Goal: Obtain resource: Download file/media

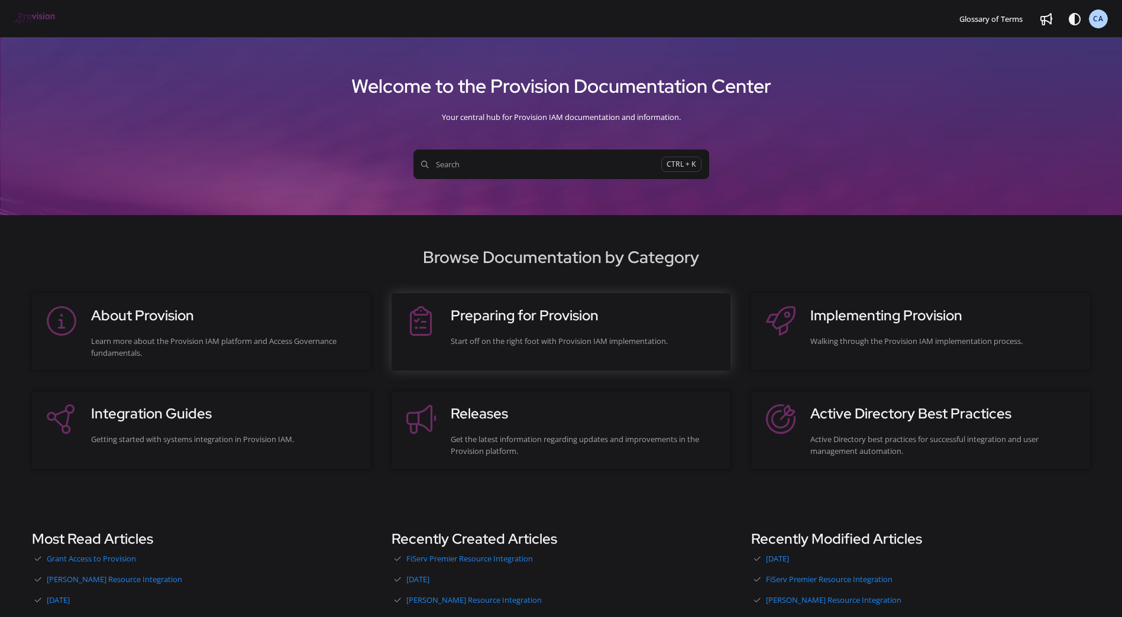
click at [631, 342] on div "Start off on the right foot with Provision IAM implementation." at bounding box center [585, 341] width 268 height 12
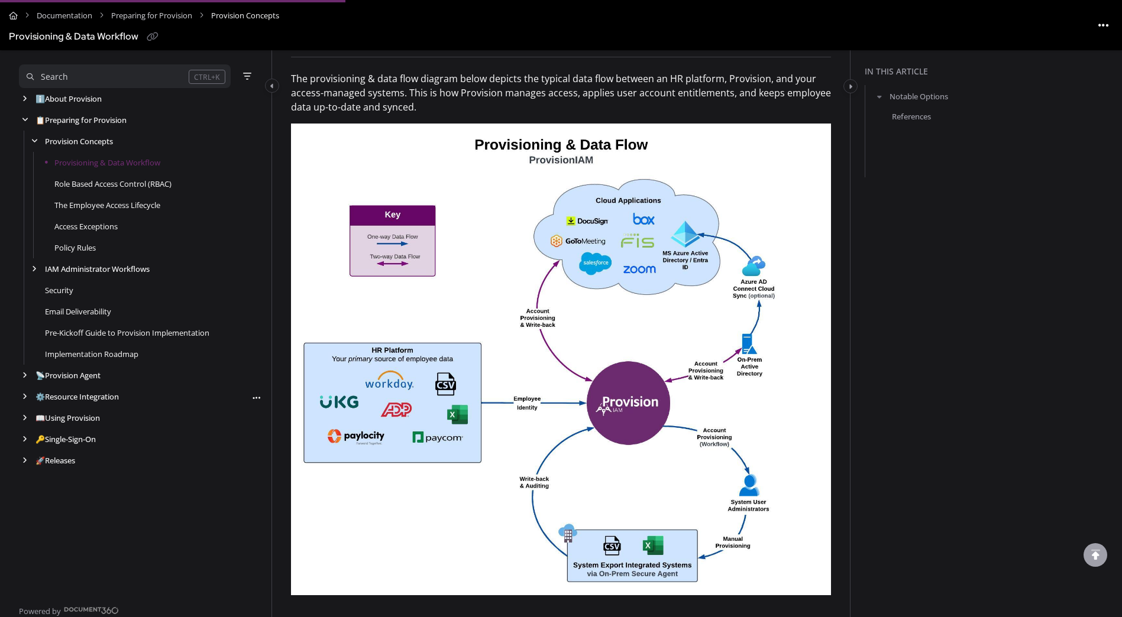
scroll to position [296, 0]
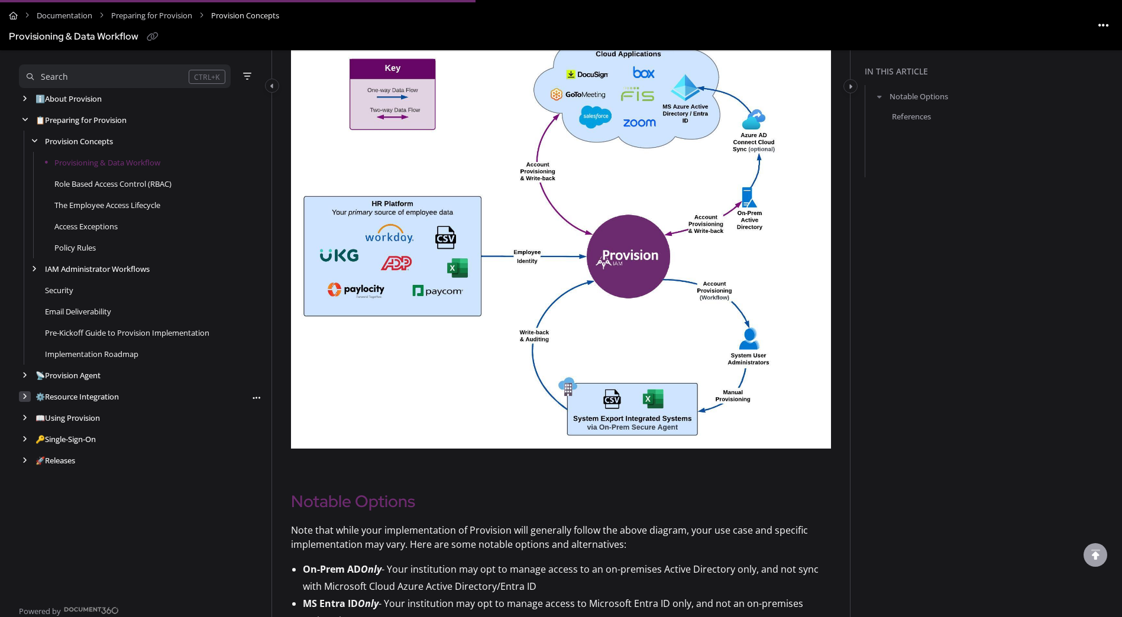
click at [24, 395] on icon "arrow" at bounding box center [24, 396] width 5 height 7
click at [32, 439] on icon "arrow" at bounding box center [34, 439] width 5 height 7
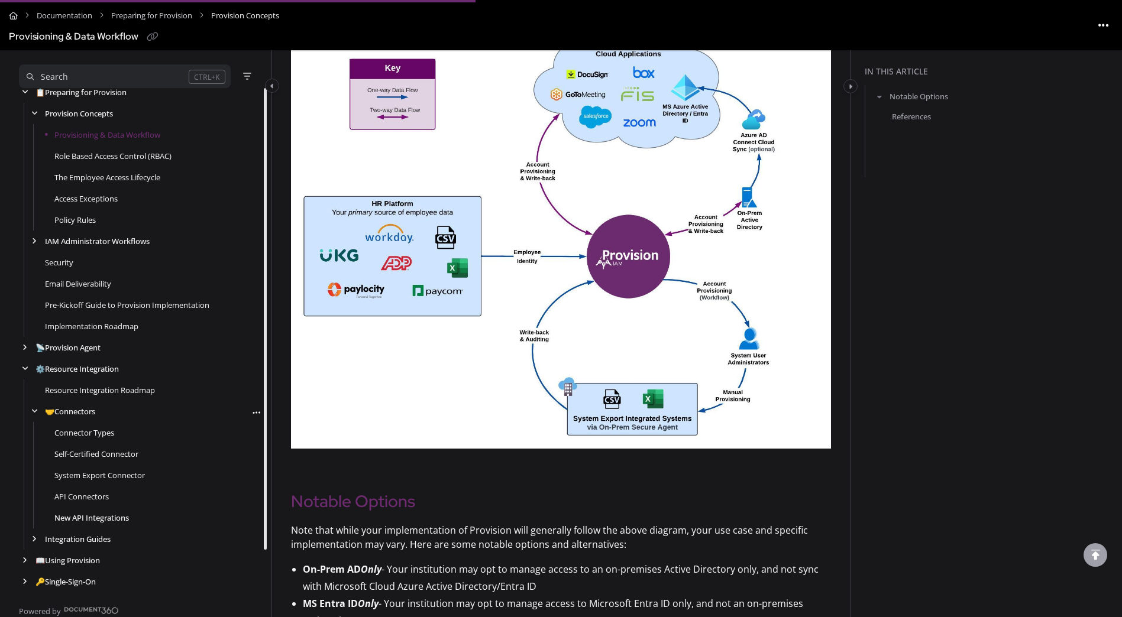
scroll to position [48, 0]
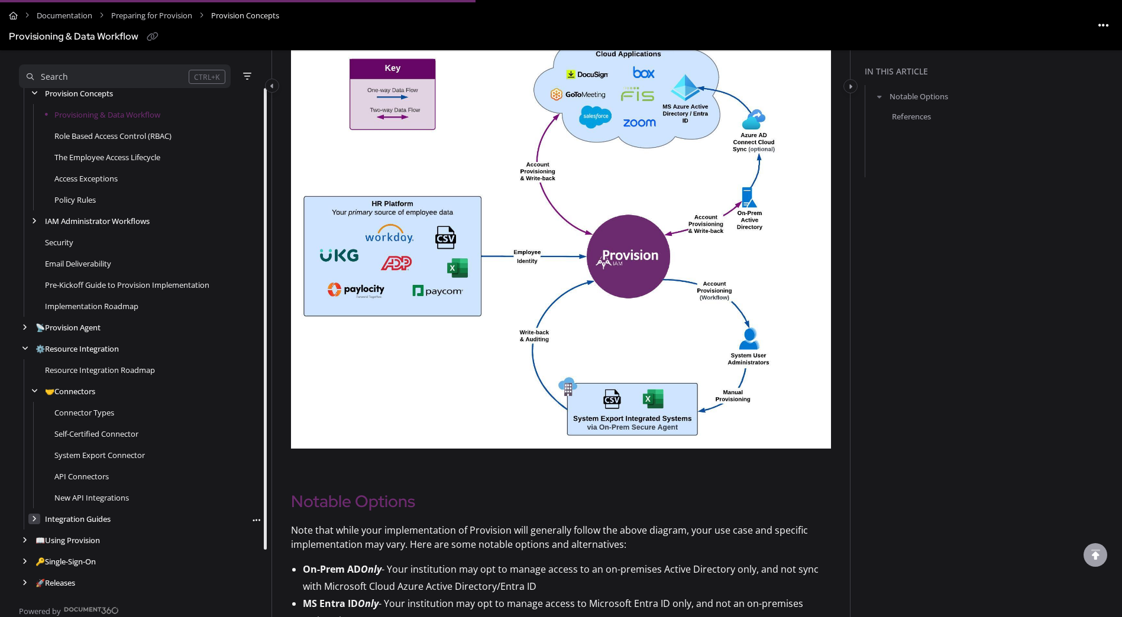
click at [32, 521] on icon "arrow" at bounding box center [34, 519] width 5 height 7
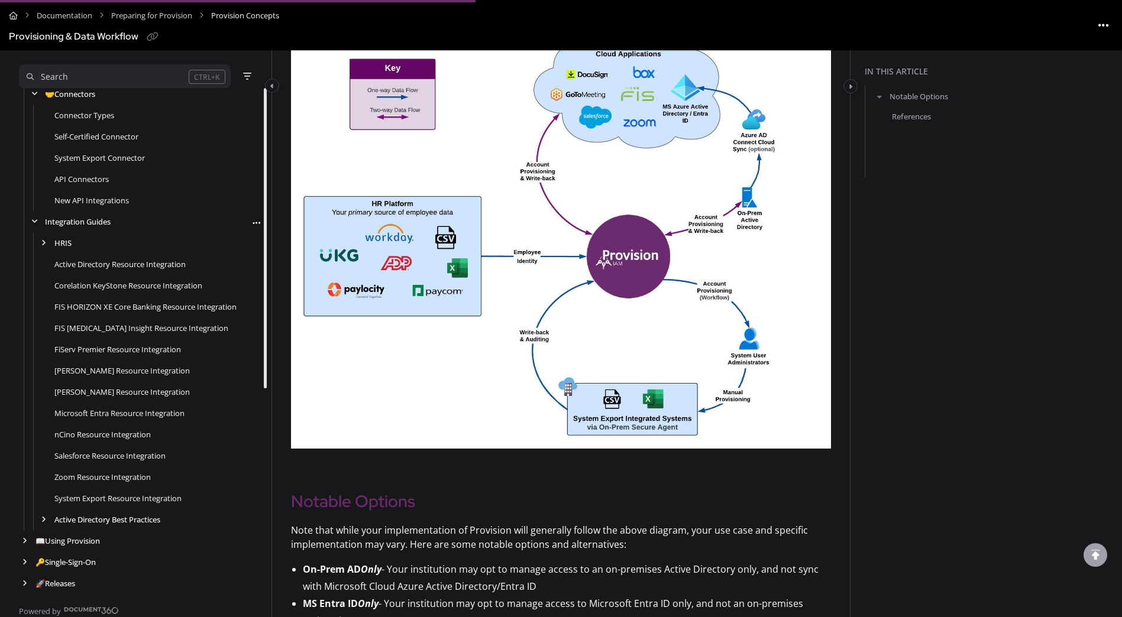
scroll to position [346, 0]
click at [42, 520] on icon "arrow" at bounding box center [43, 519] width 5 height 7
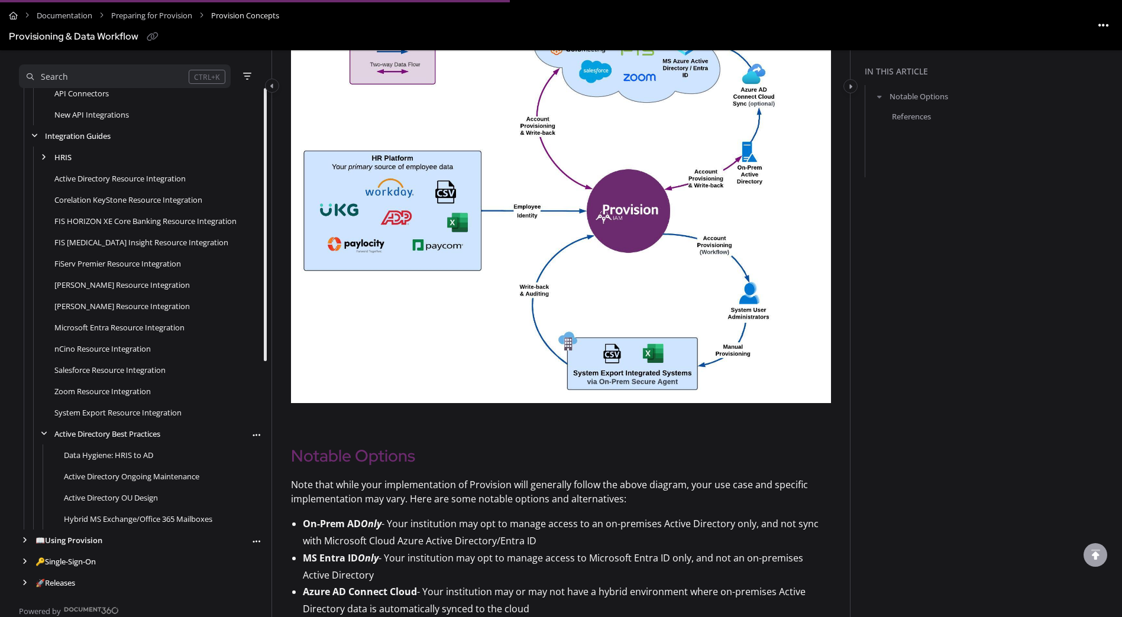
scroll to position [355, 0]
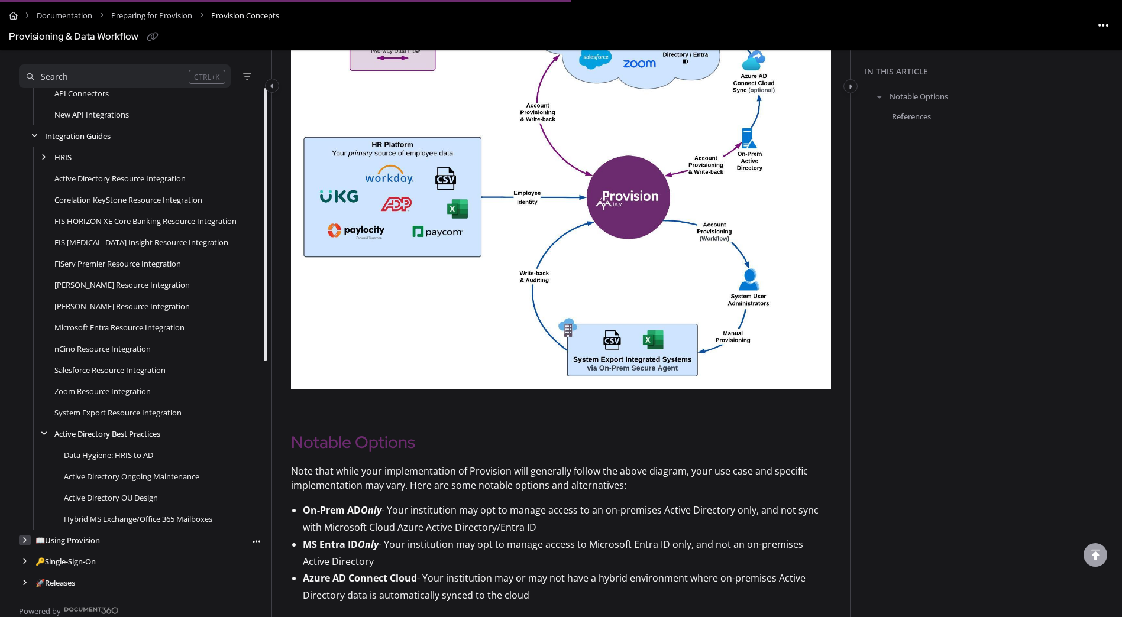
click at [19, 540] on div "arrow" at bounding box center [25, 540] width 12 height 11
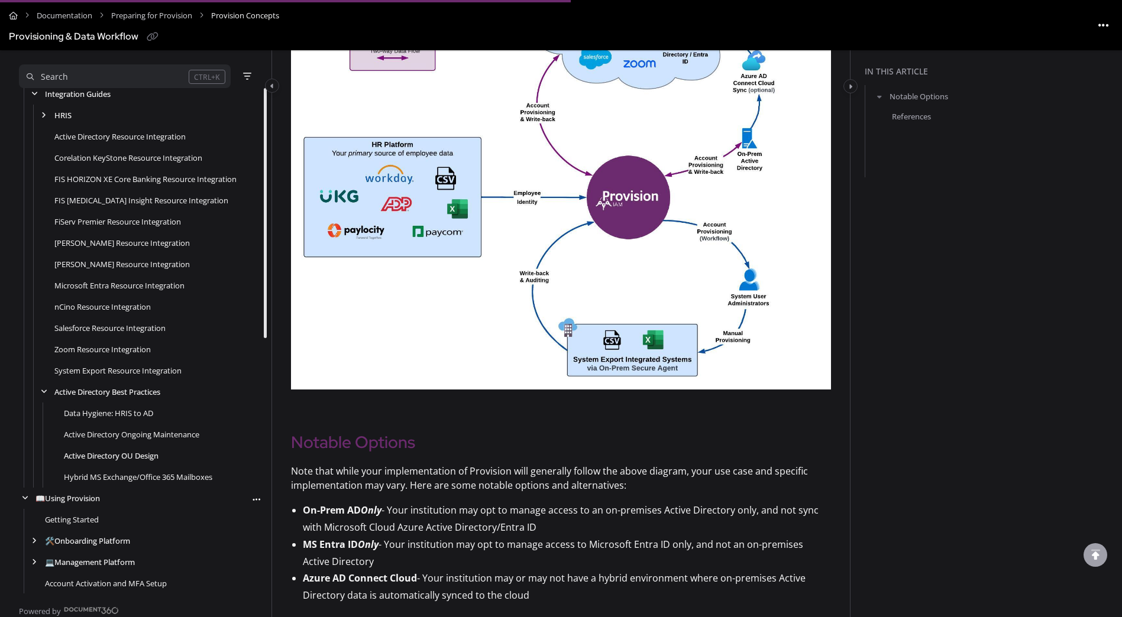
scroll to position [516, 0]
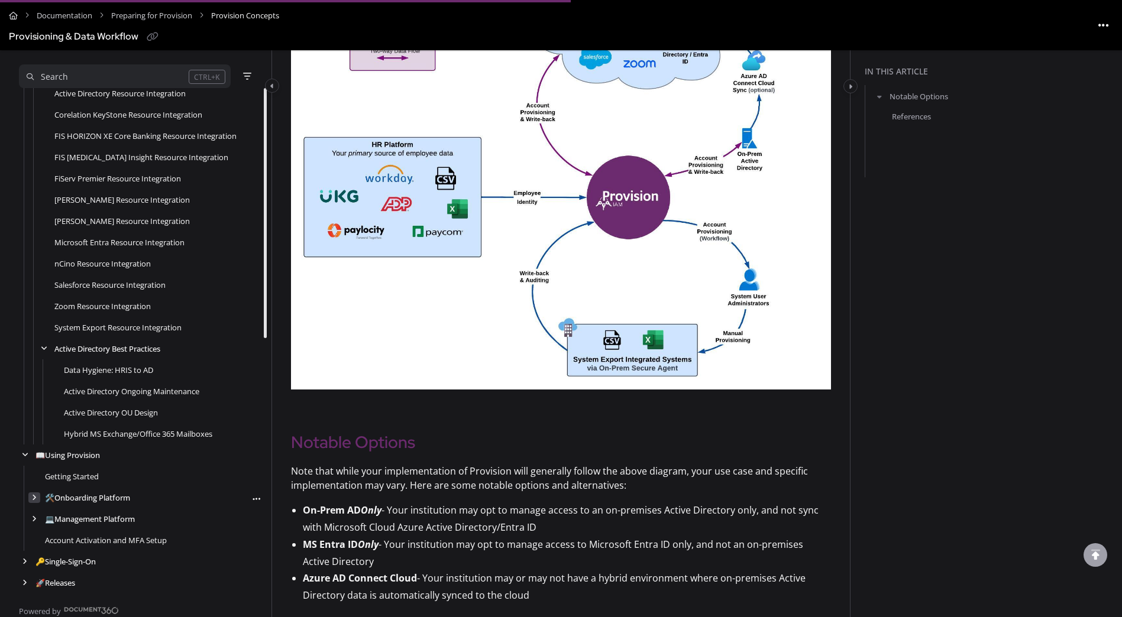
click at [34, 501] on div "arrow" at bounding box center [34, 497] width 12 height 11
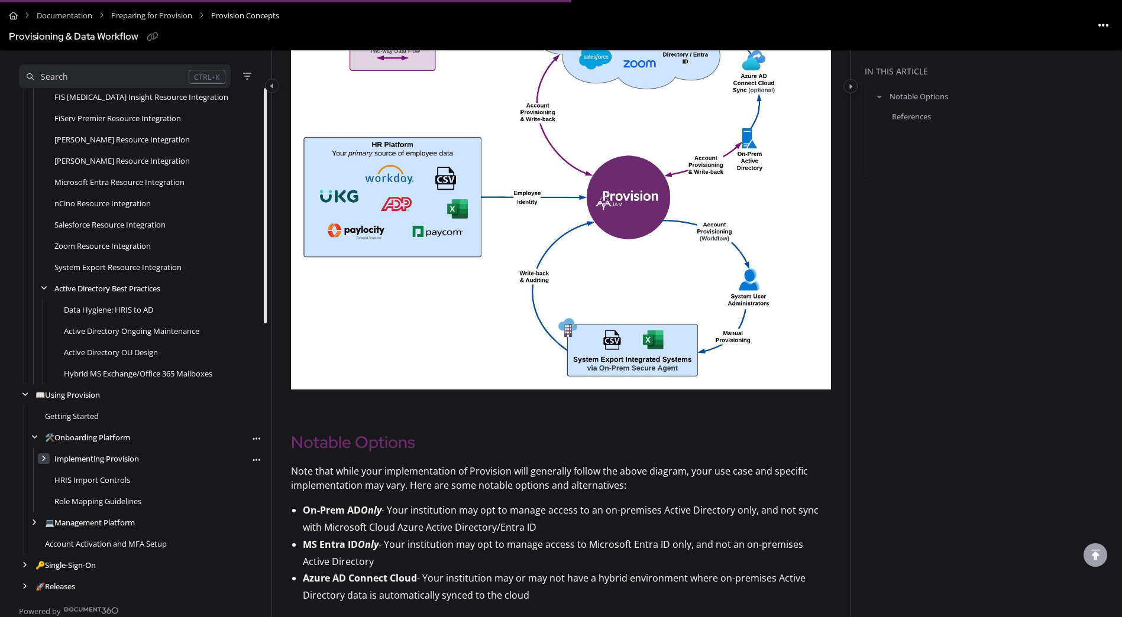
scroll to position [580, 0]
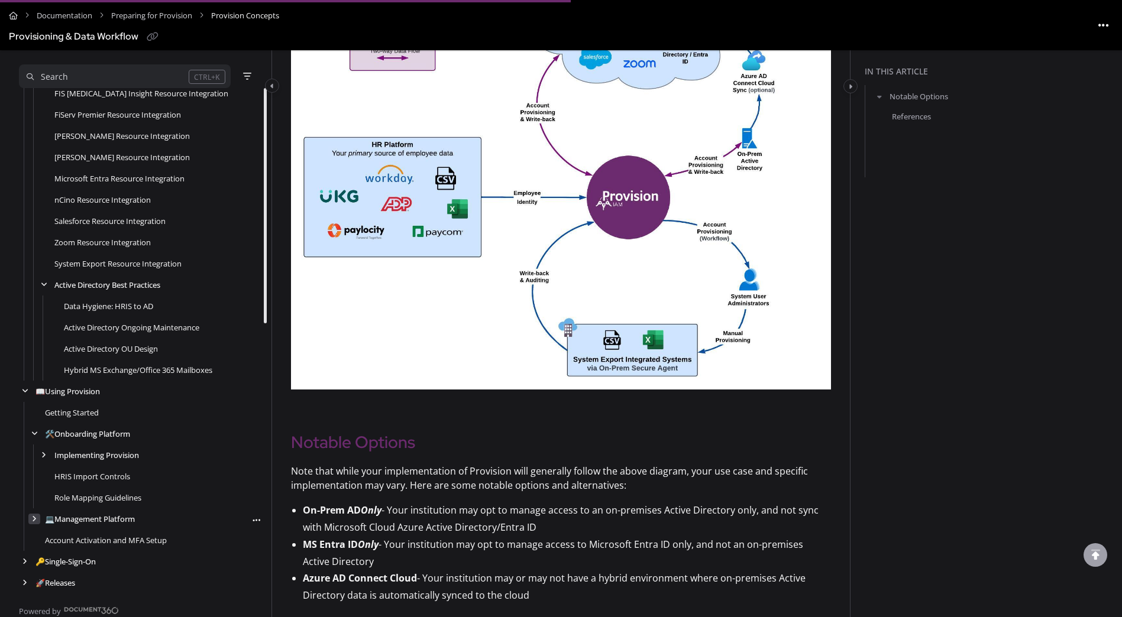
click at [37, 520] on div "arrow" at bounding box center [34, 519] width 12 height 11
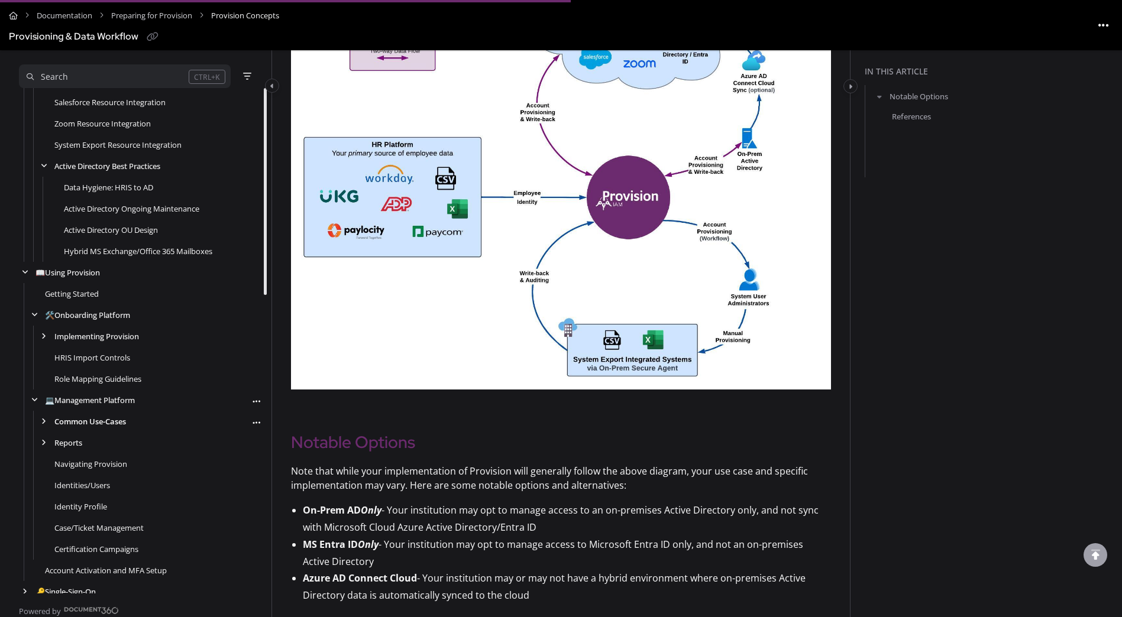
scroll to position [729, 0]
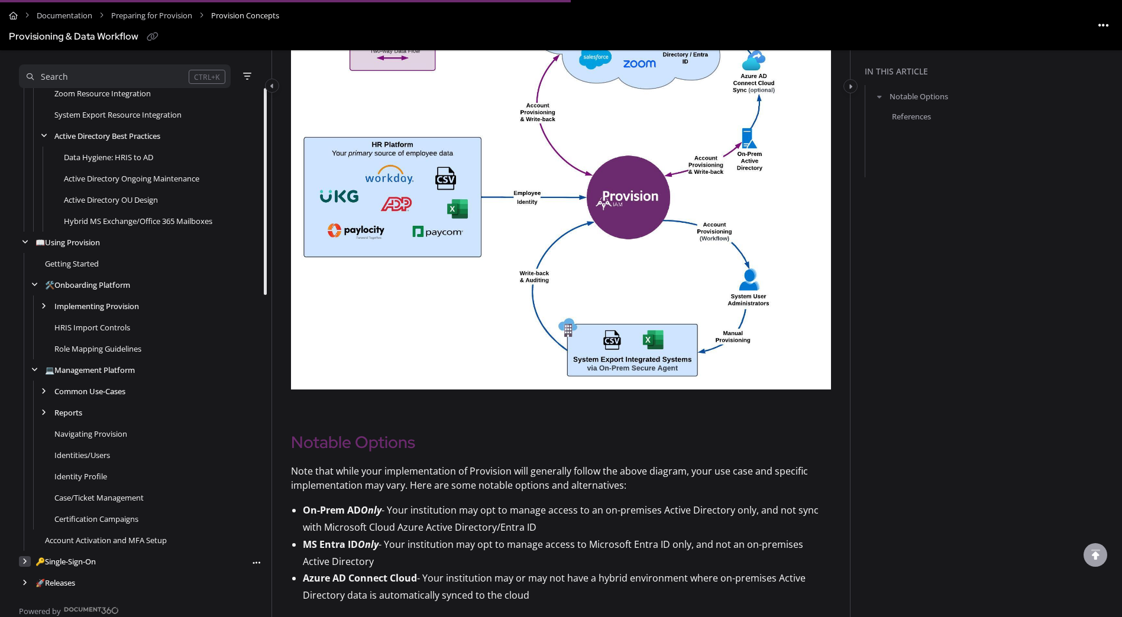
click at [23, 562] on icon "arrow" at bounding box center [24, 561] width 5 height 7
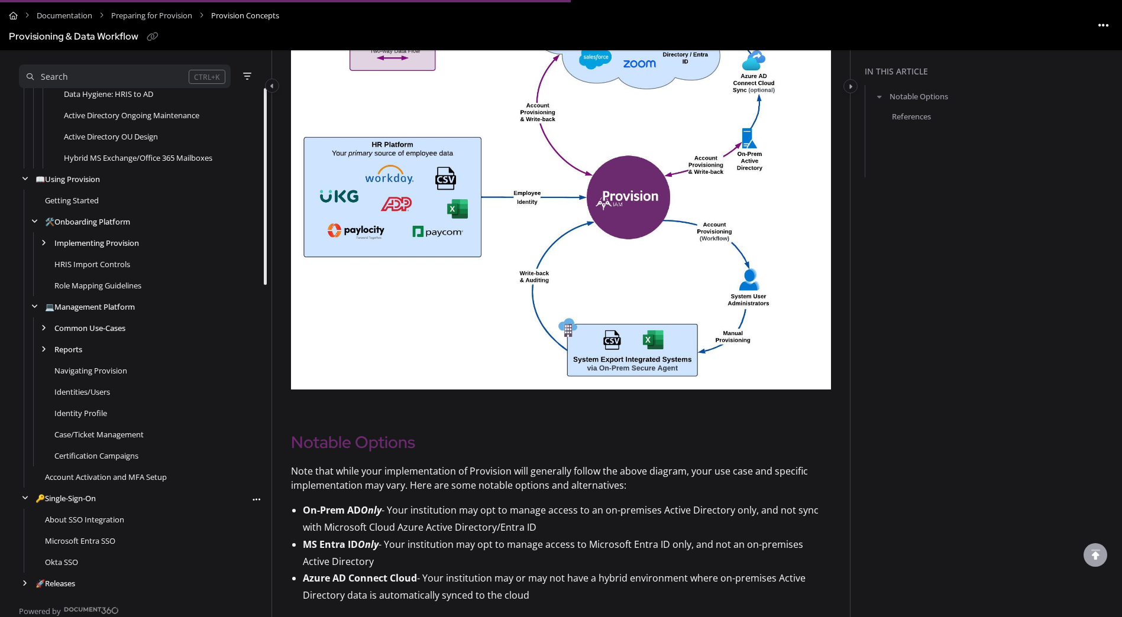
scroll to position [793, 0]
click at [22, 585] on div "arrow" at bounding box center [25, 583] width 12 height 11
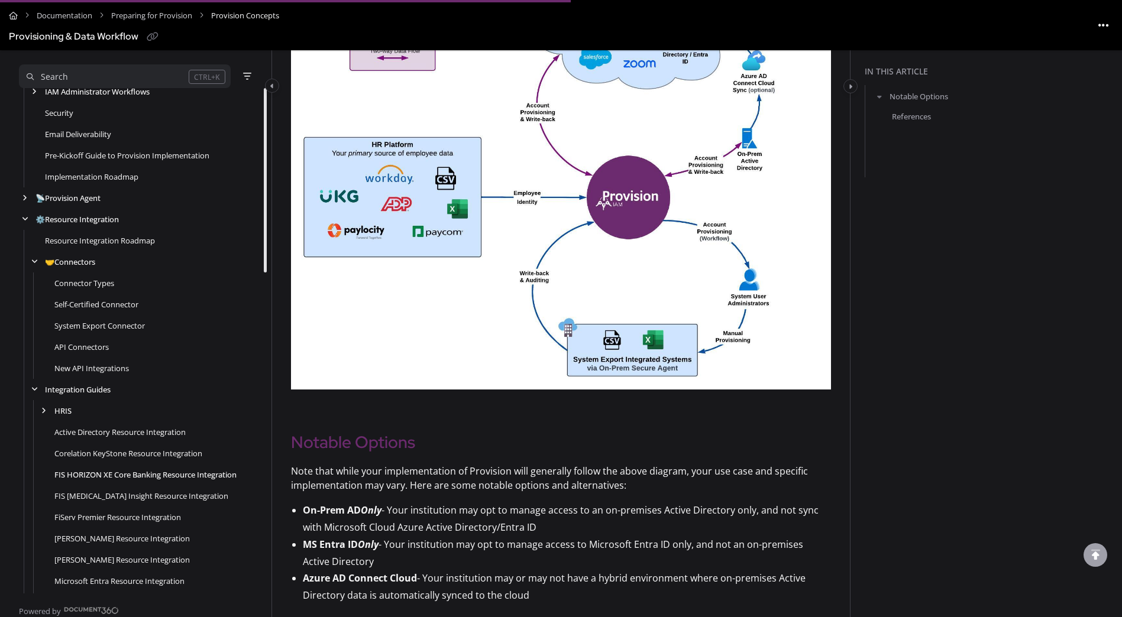
scroll to position [168, 0]
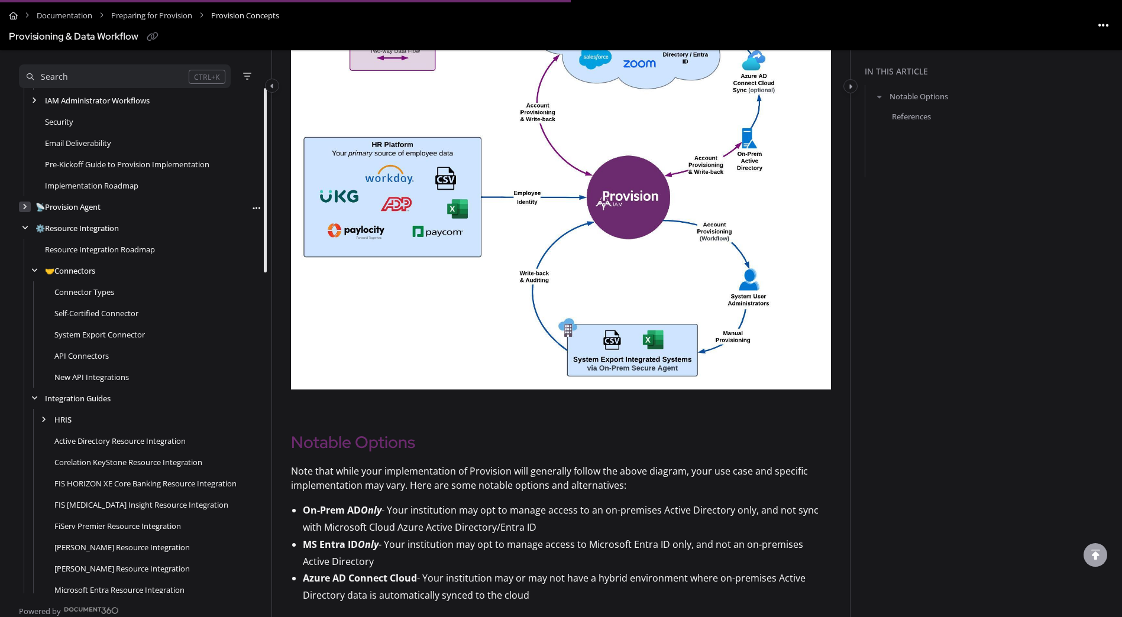
click at [21, 208] on div "arrow" at bounding box center [25, 207] width 12 height 11
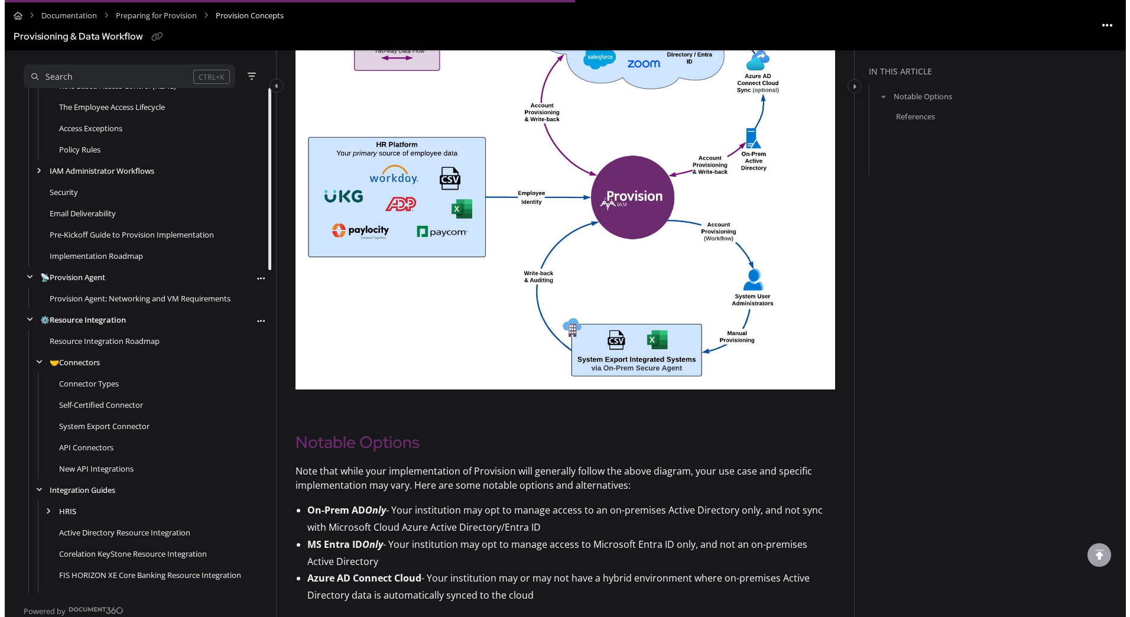
scroll to position [0, 0]
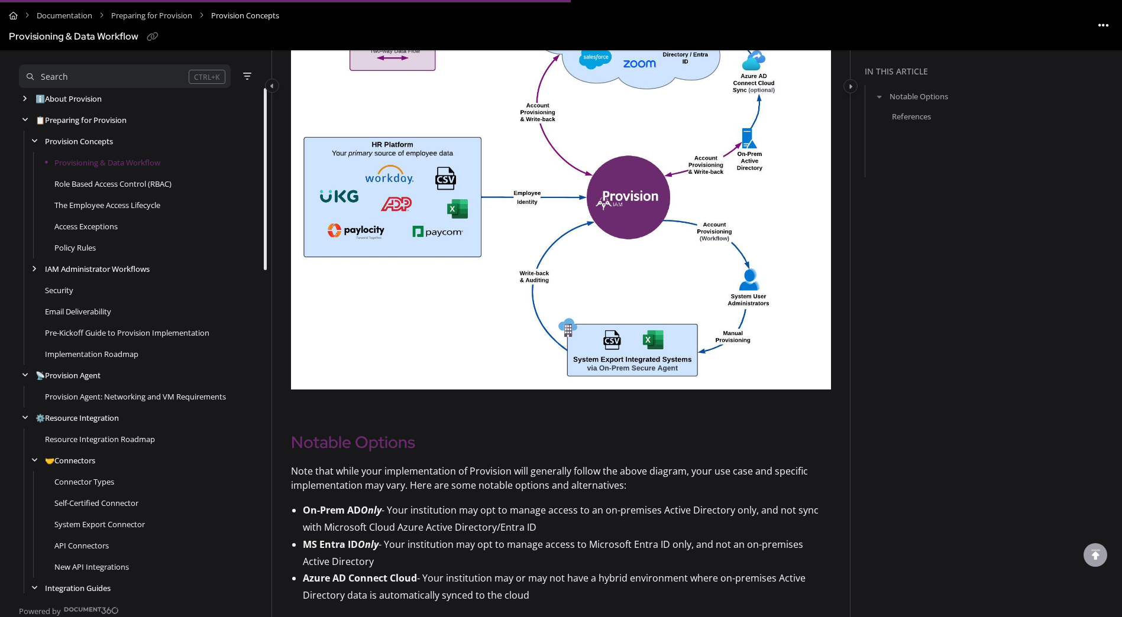
click at [66, 77] on div "Search" at bounding box center [54, 76] width 27 height 13
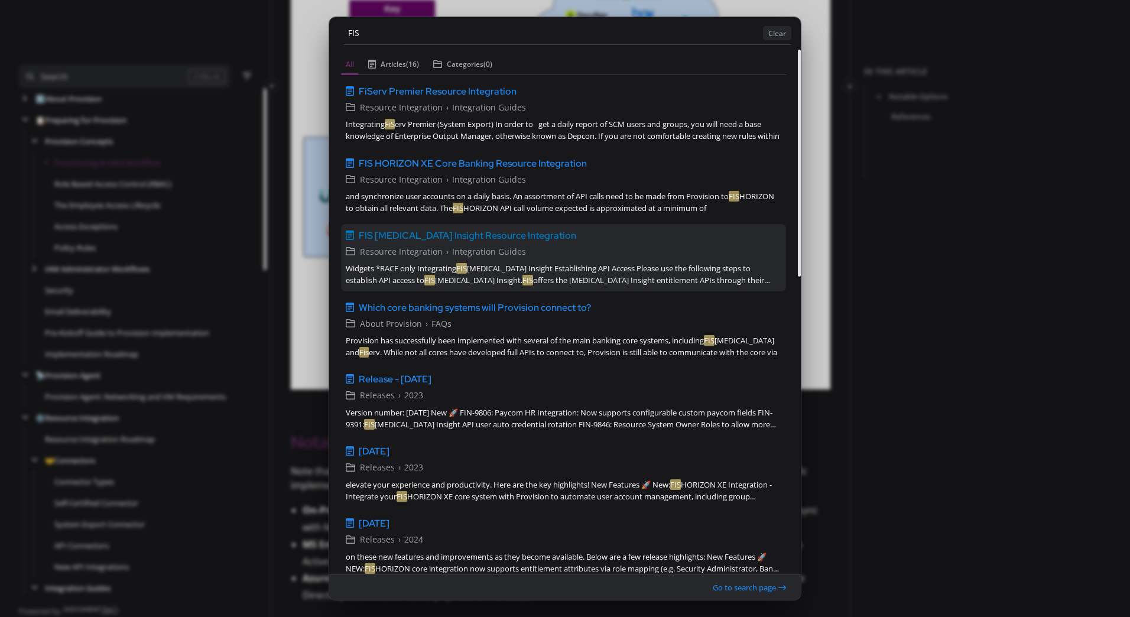
type input "FIS"
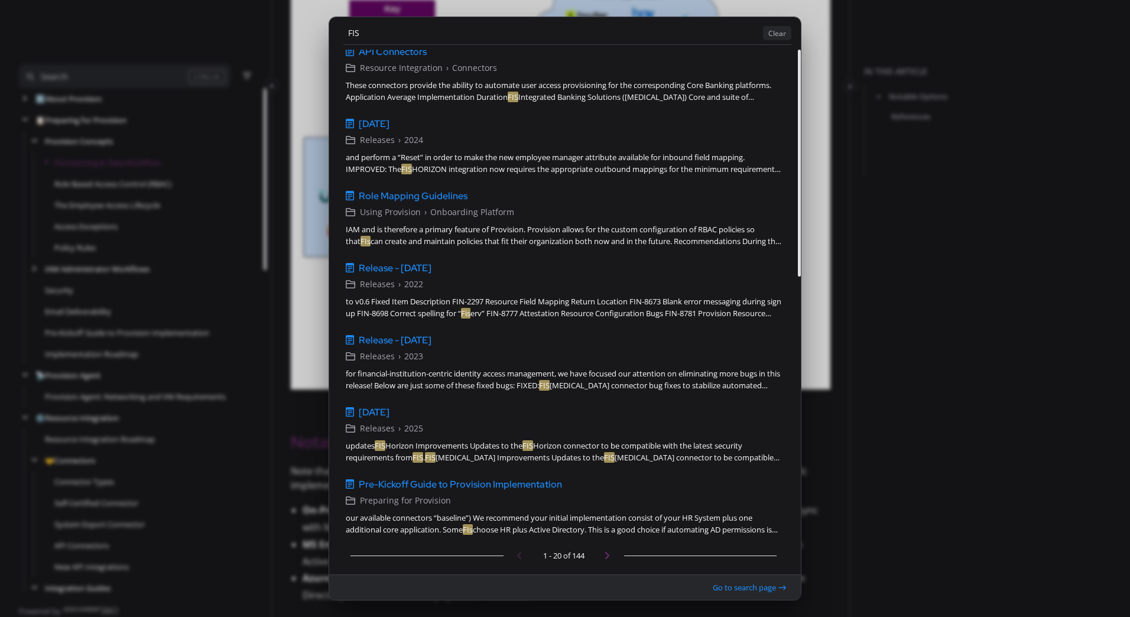
scroll to position [690, 0]
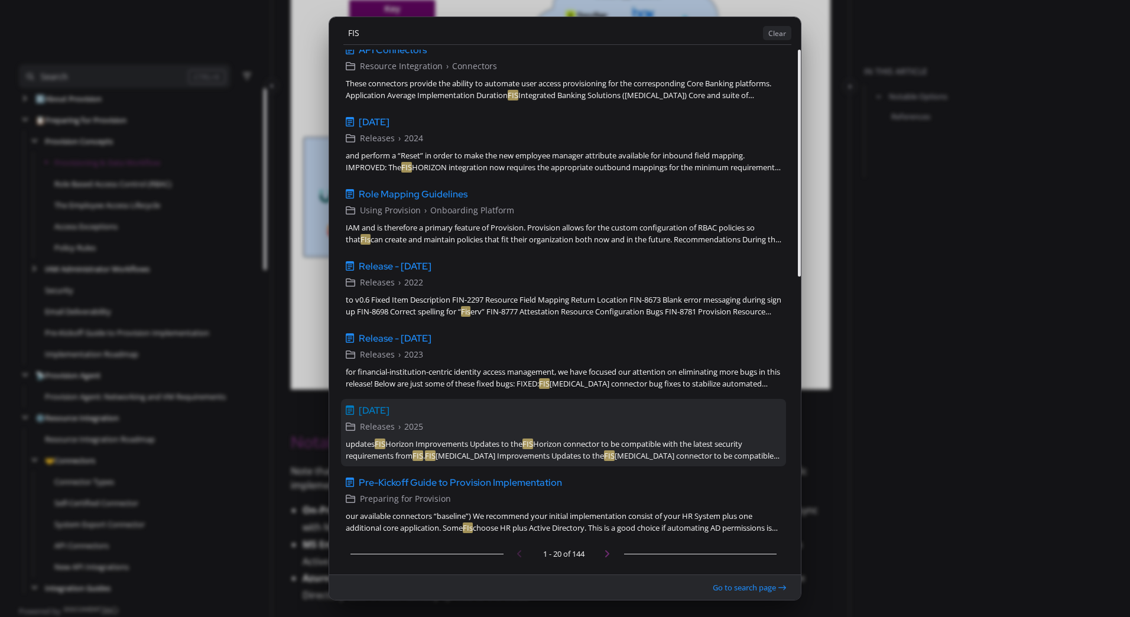
click at [390, 408] on span "[DATE]" at bounding box center [374, 411] width 31 height 14
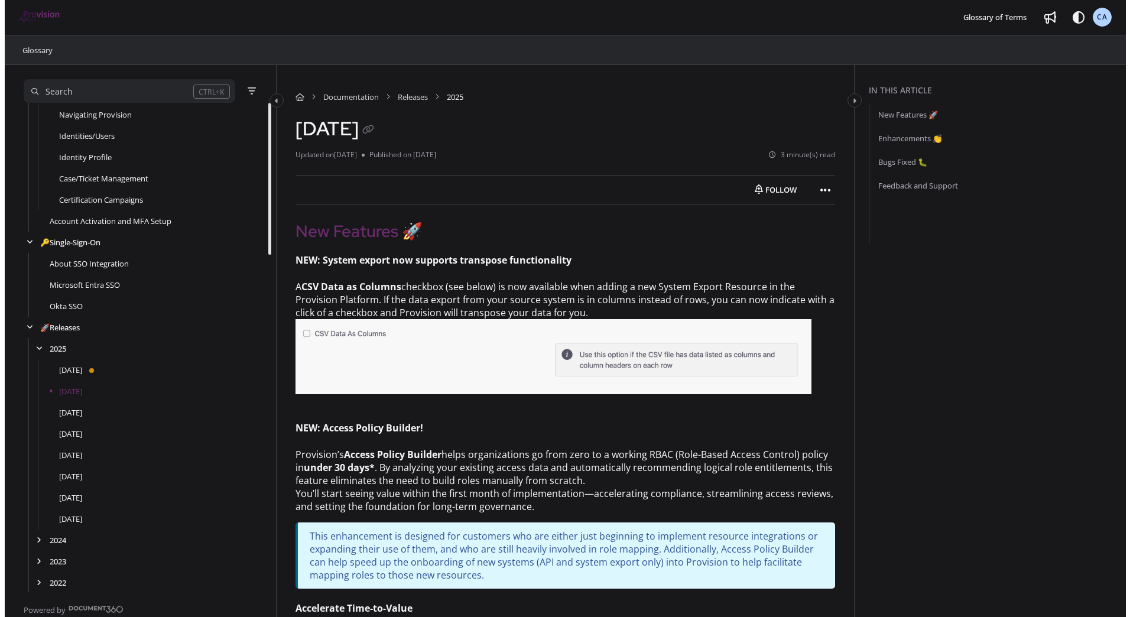
scroll to position [1086, 0]
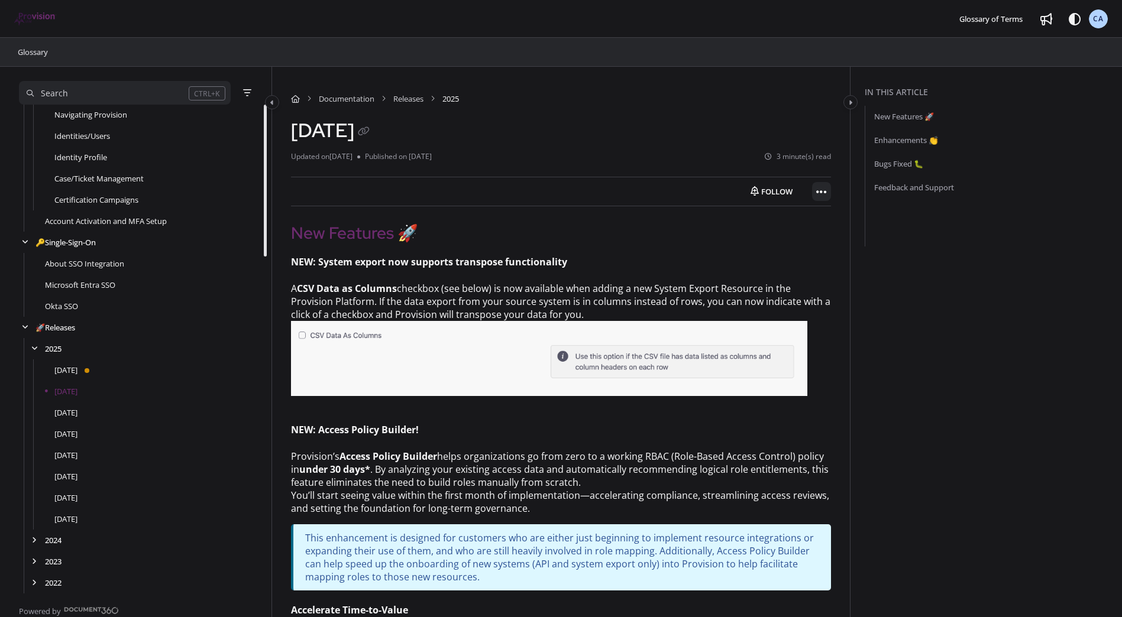
click at [816, 190] on icon "Article more options" at bounding box center [821, 192] width 11 height 12
click at [831, 210] on button "Export PDF" at bounding box center [885, 221] width 138 height 24
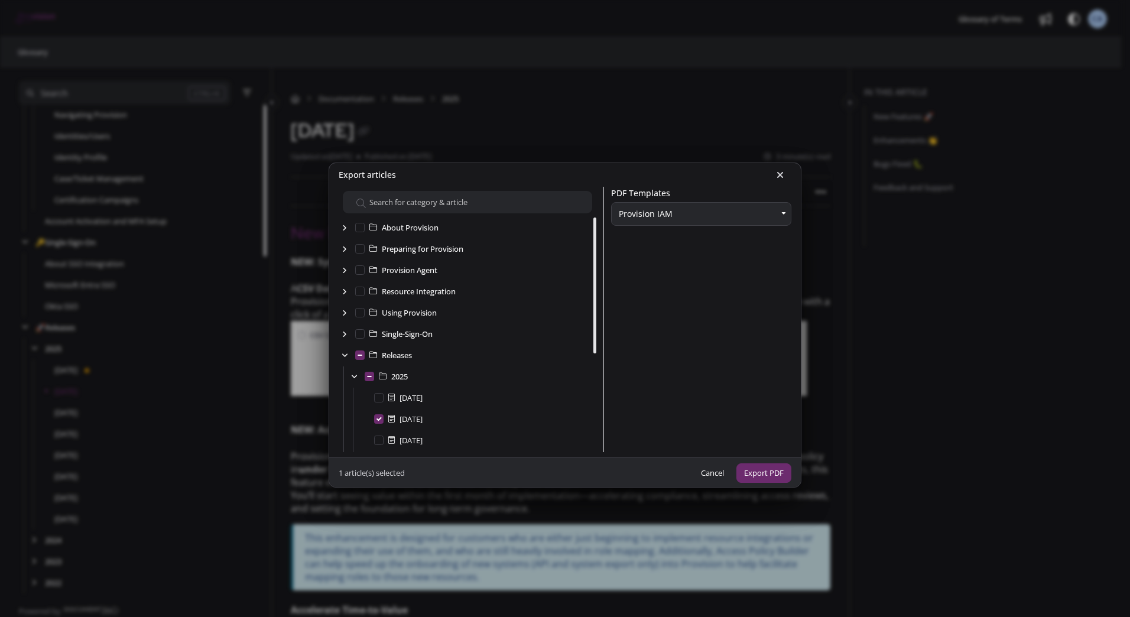
scroll to position [85, 0]
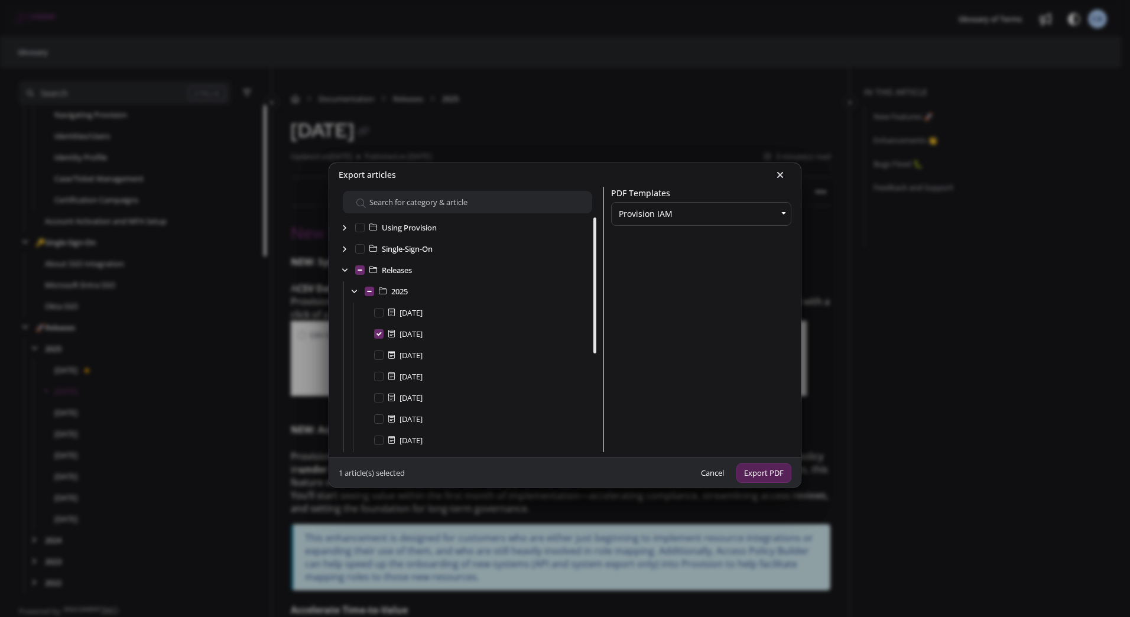
click at [752, 471] on button "Export PDF" at bounding box center [764, 474] width 55 height 20
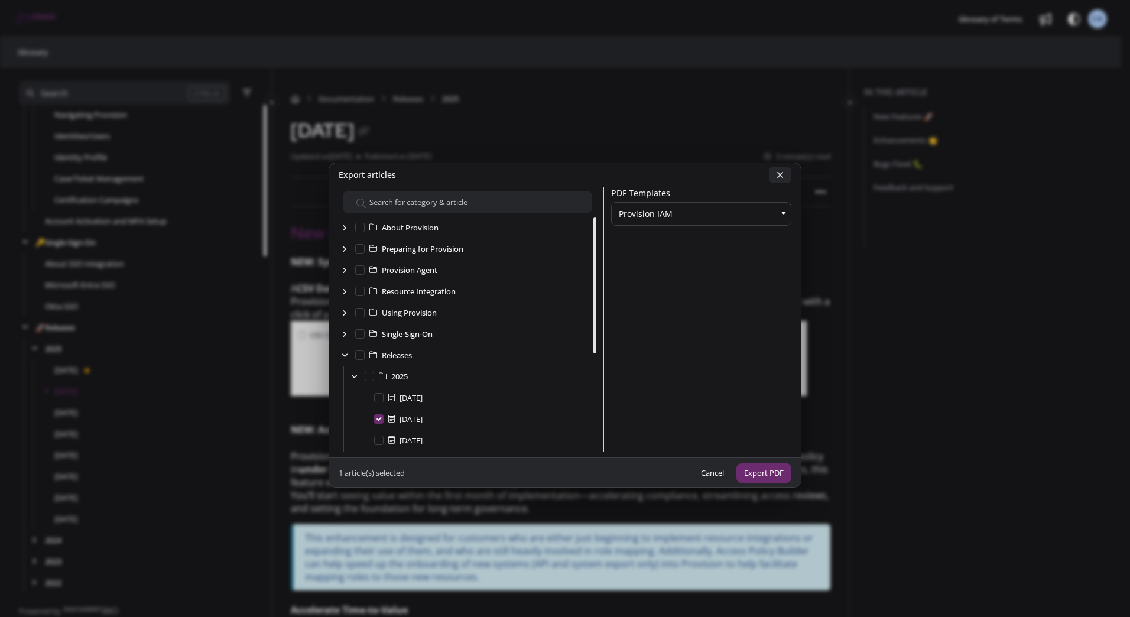
click at [782, 170] on button at bounding box center [780, 175] width 22 height 17
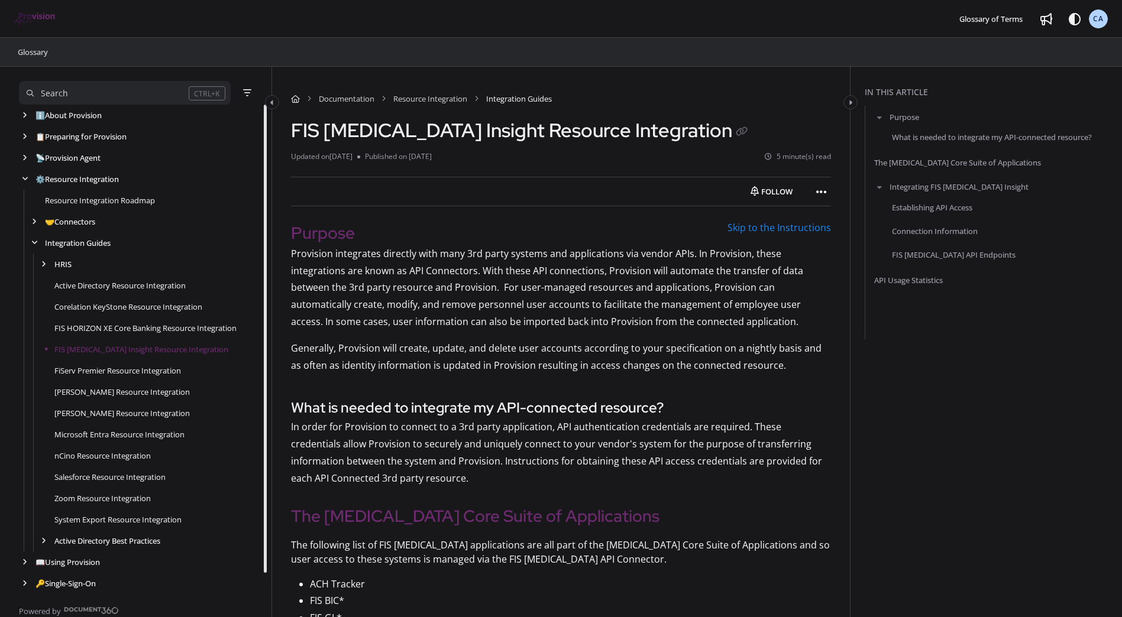
scroll to position [22, 0]
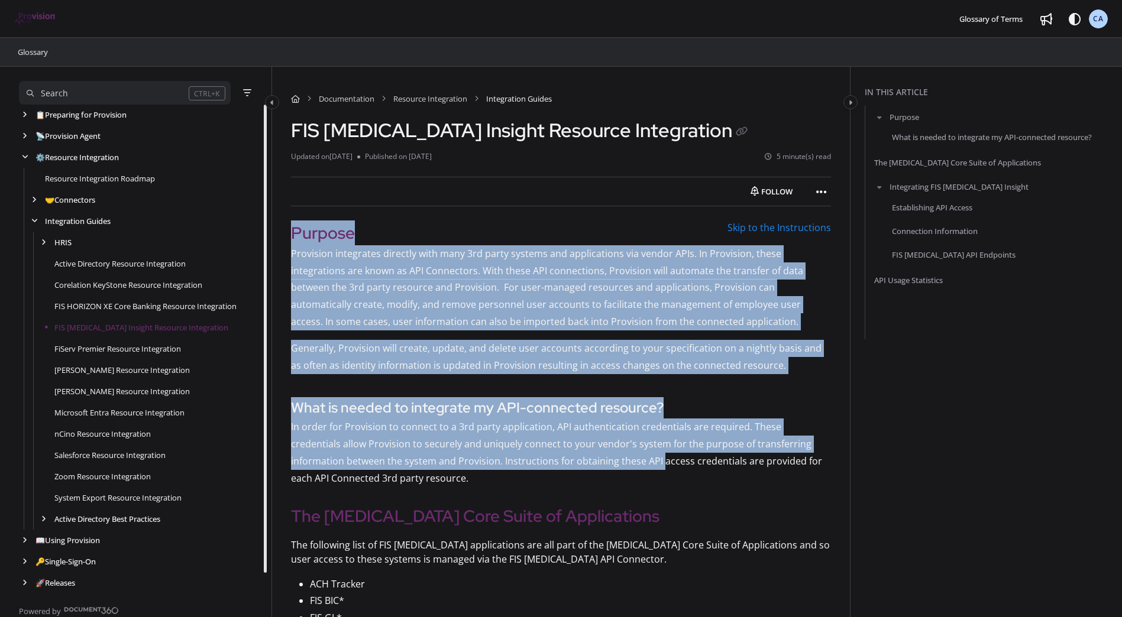
drag, startPoint x: 293, startPoint y: 232, endPoint x: 605, endPoint y: 467, distance: 390.4
click at [605, 467] on div "Purpose Provision integrates directly with many 3rd party systems and applicati…" at bounding box center [561, 354] width 540 height 267
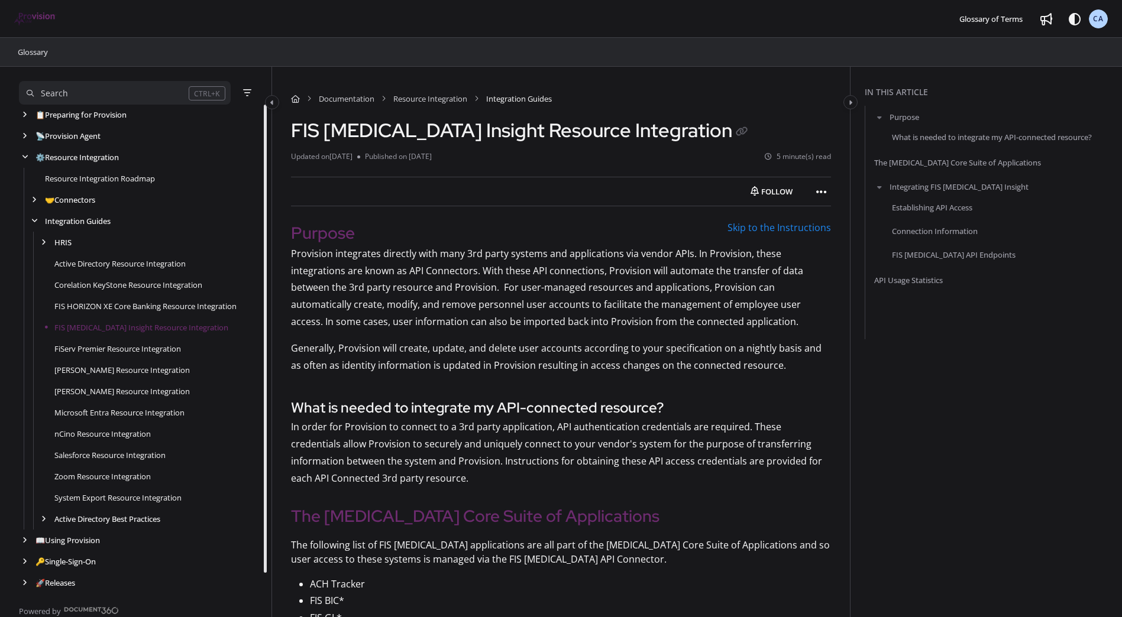
click at [461, 478] on p "In order for Provision to connect to a 3rd party application, API authenticatio…" at bounding box center [561, 453] width 540 height 68
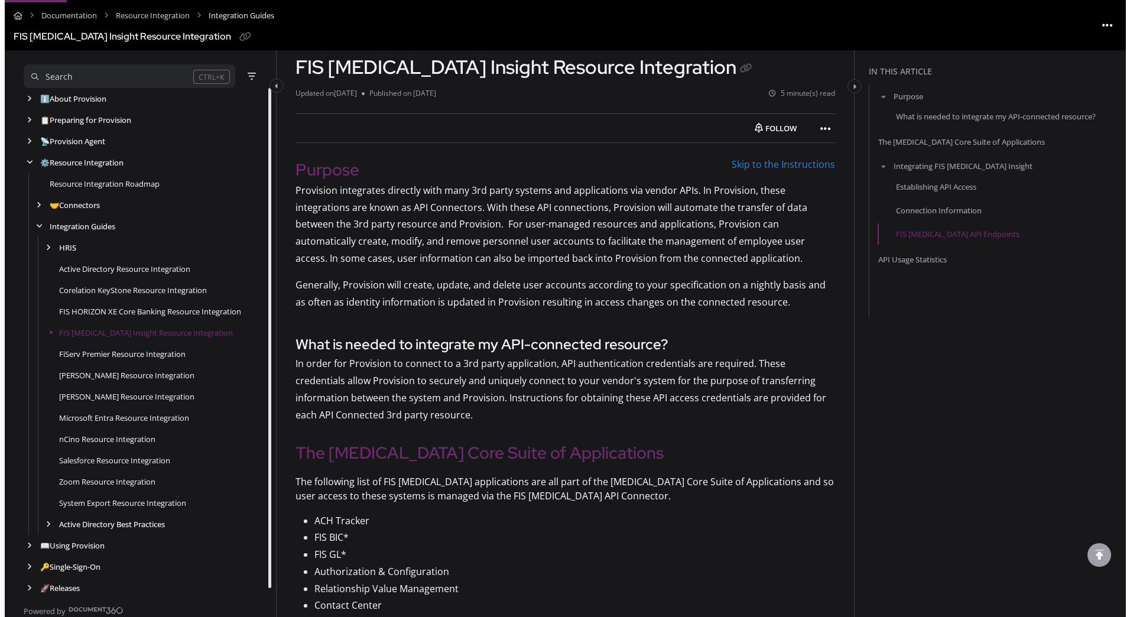
scroll to position [0, 0]
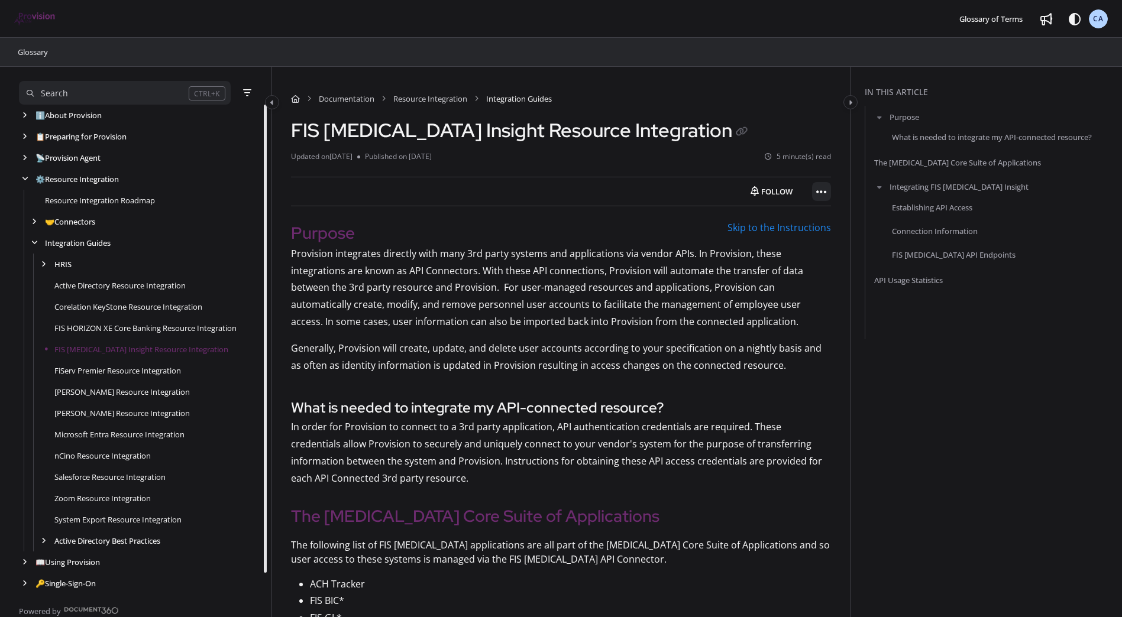
click at [824, 189] on icon "Article more options" at bounding box center [821, 192] width 11 height 12
click at [852, 221] on button "Export PDF" at bounding box center [885, 221] width 138 height 24
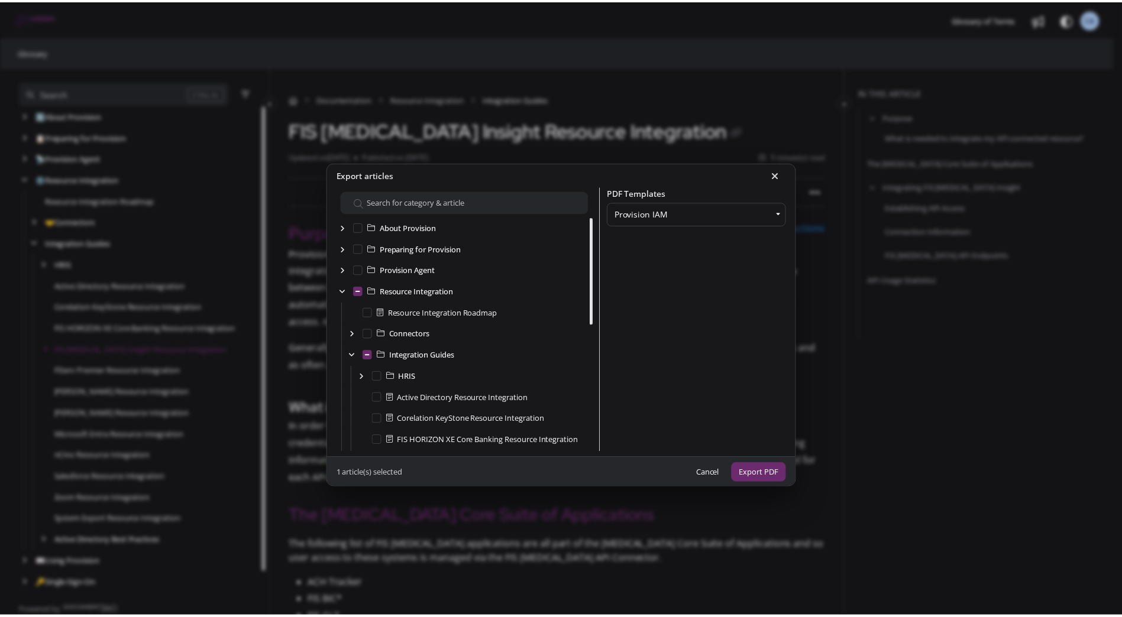
scroll to position [128, 0]
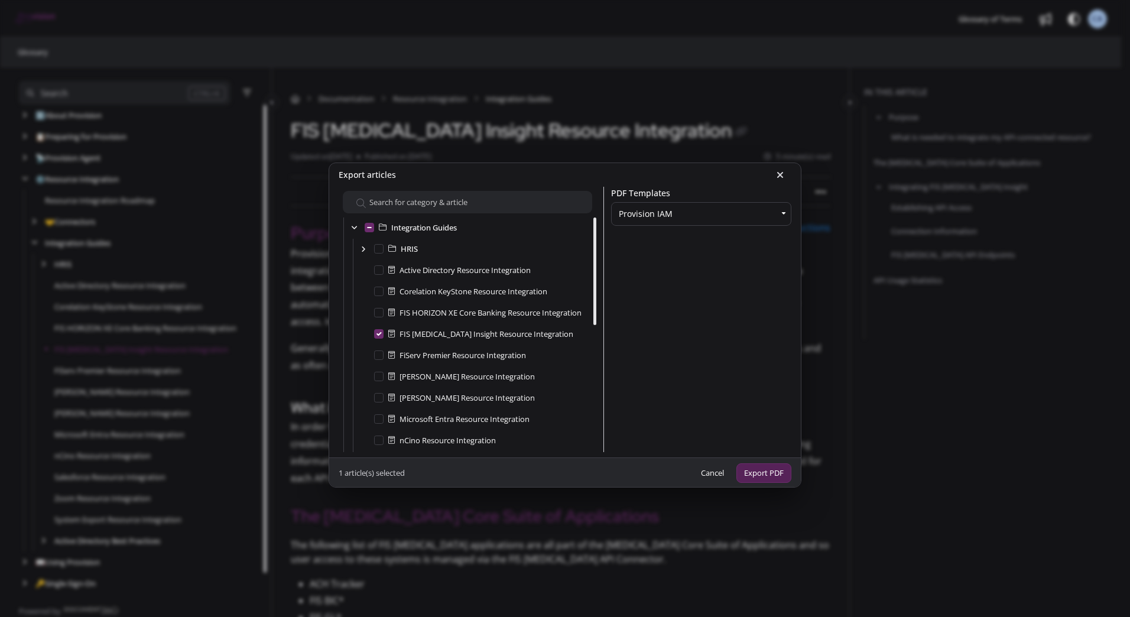
click at [753, 474] on button "Export PDF" at bounding box center [764, 474] width 55 height 20
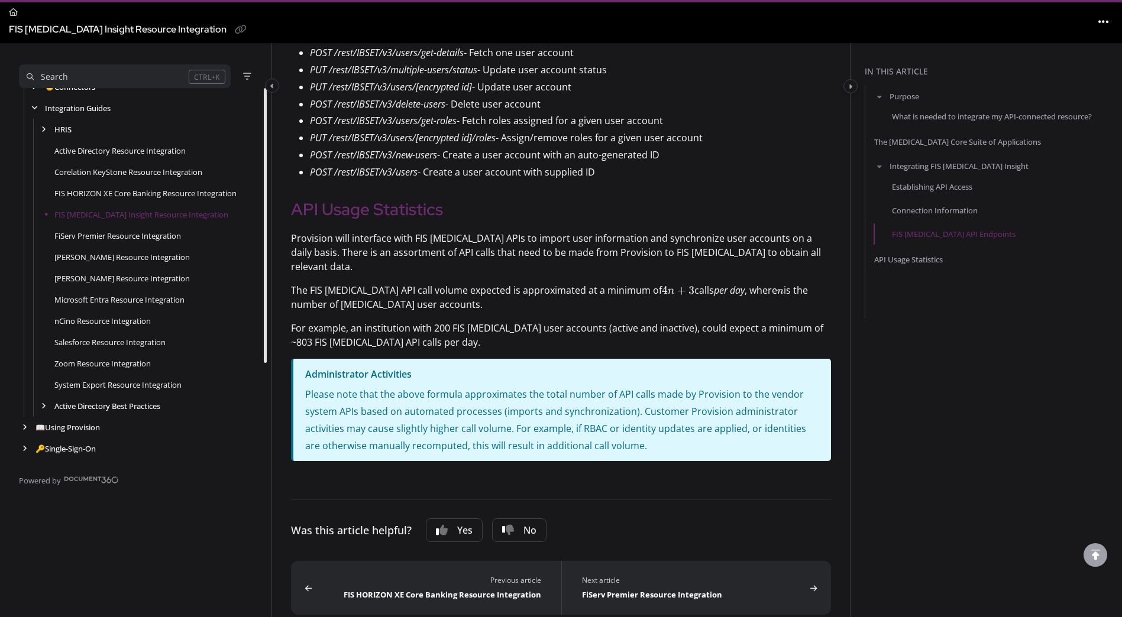
scroll to position [136, 0]
